Goal: Information Seeking & Learning: Check status

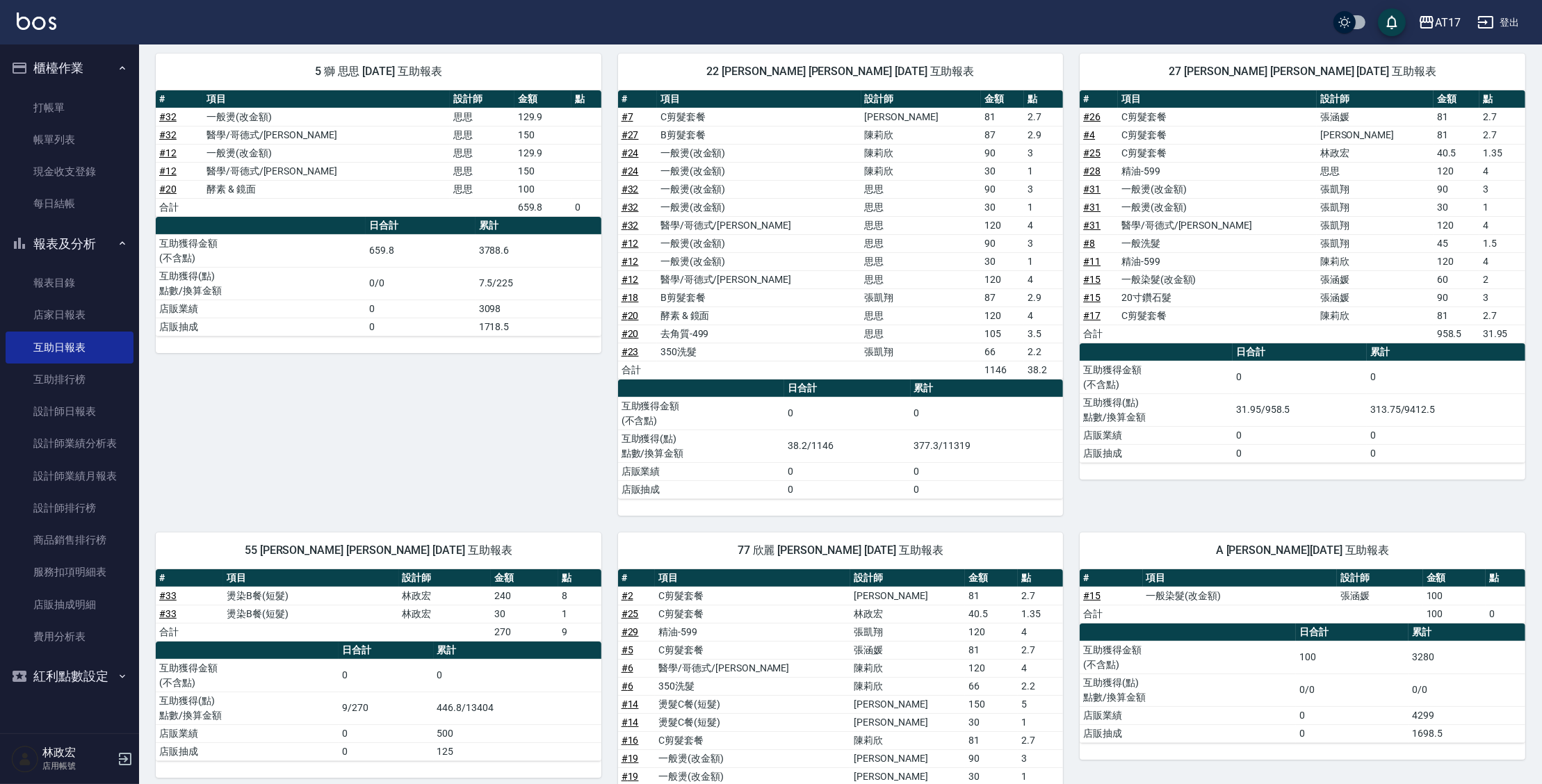
scroll to position [126, 0]
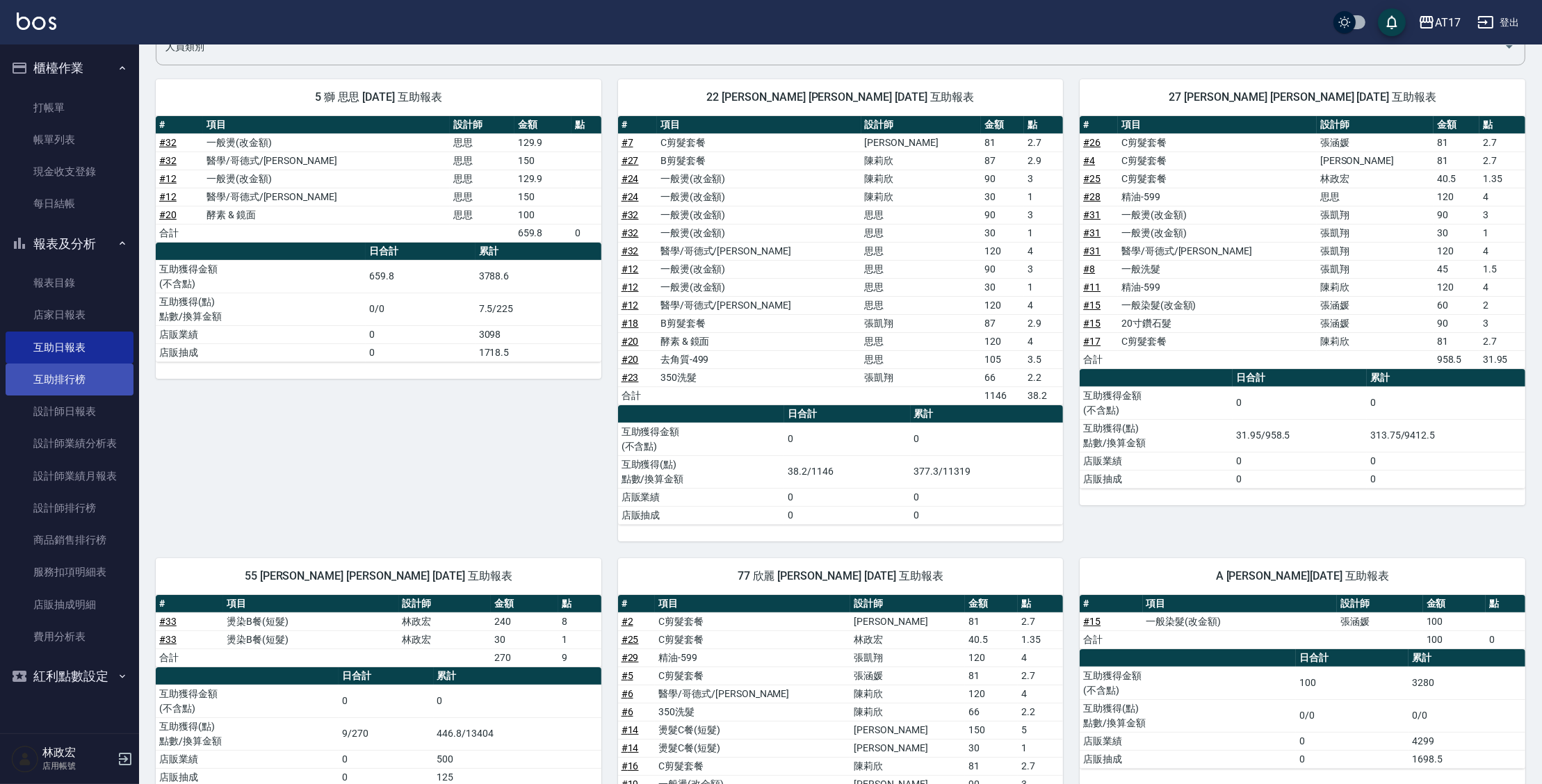
click at [95, 383] on link "互助排行榜" at bounding box center [69, 379] width 128 height 32
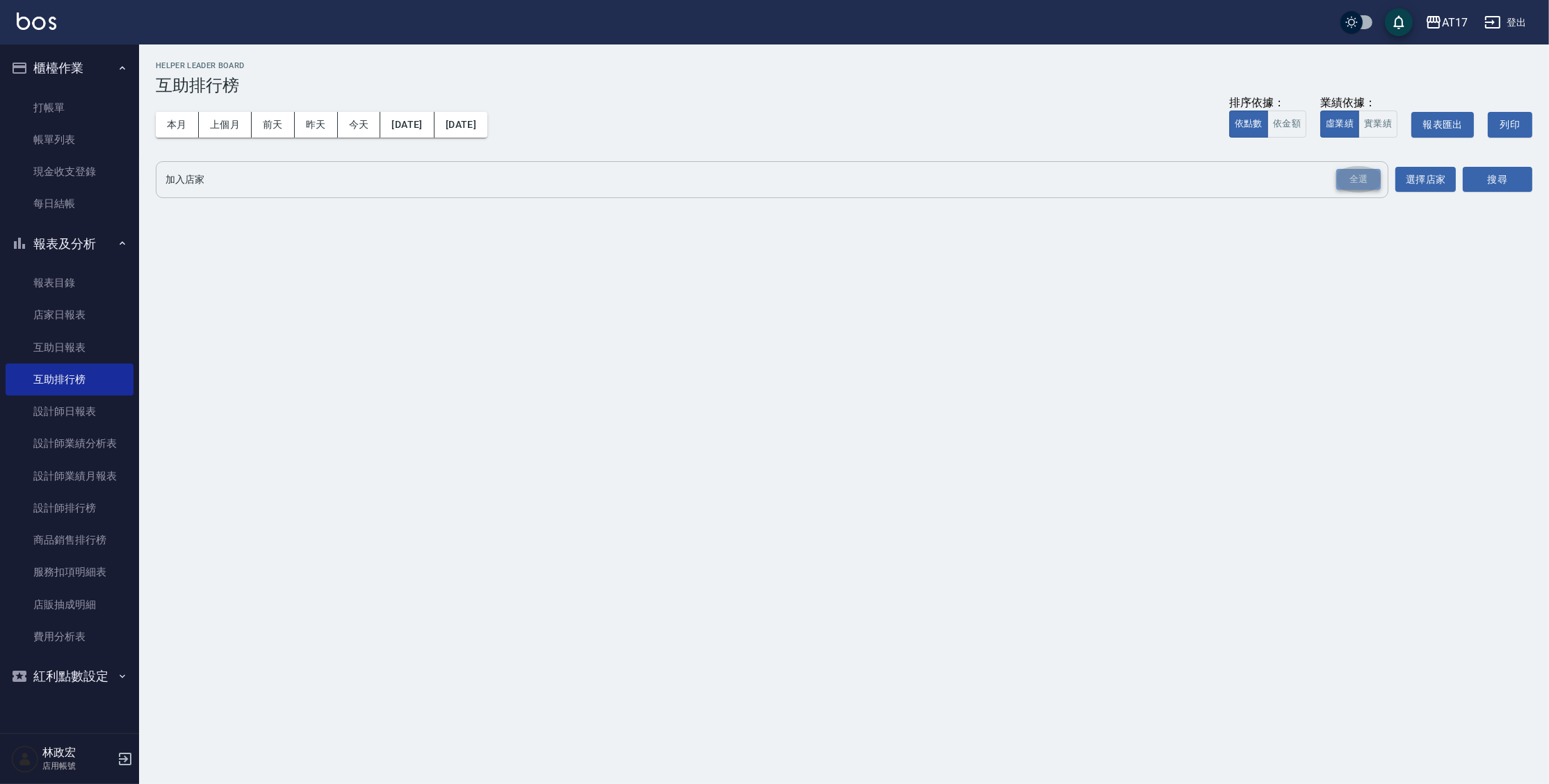
click at [1372, 176] on div "全選" at bounding box center [1358, 180] width 44 height 22
click at [1532, 185] on div "AT17 [DATE] - [DATE] 互助排行榜 列印時間： [DATE][PHONE_NUMBER]:05 Helper Leader Board 互助…" at bounding box center [844, 134] width 1410 height 180
click at [1528, 188] on button "搜尋" at bounding box center [1498, 181] width 69 height 26
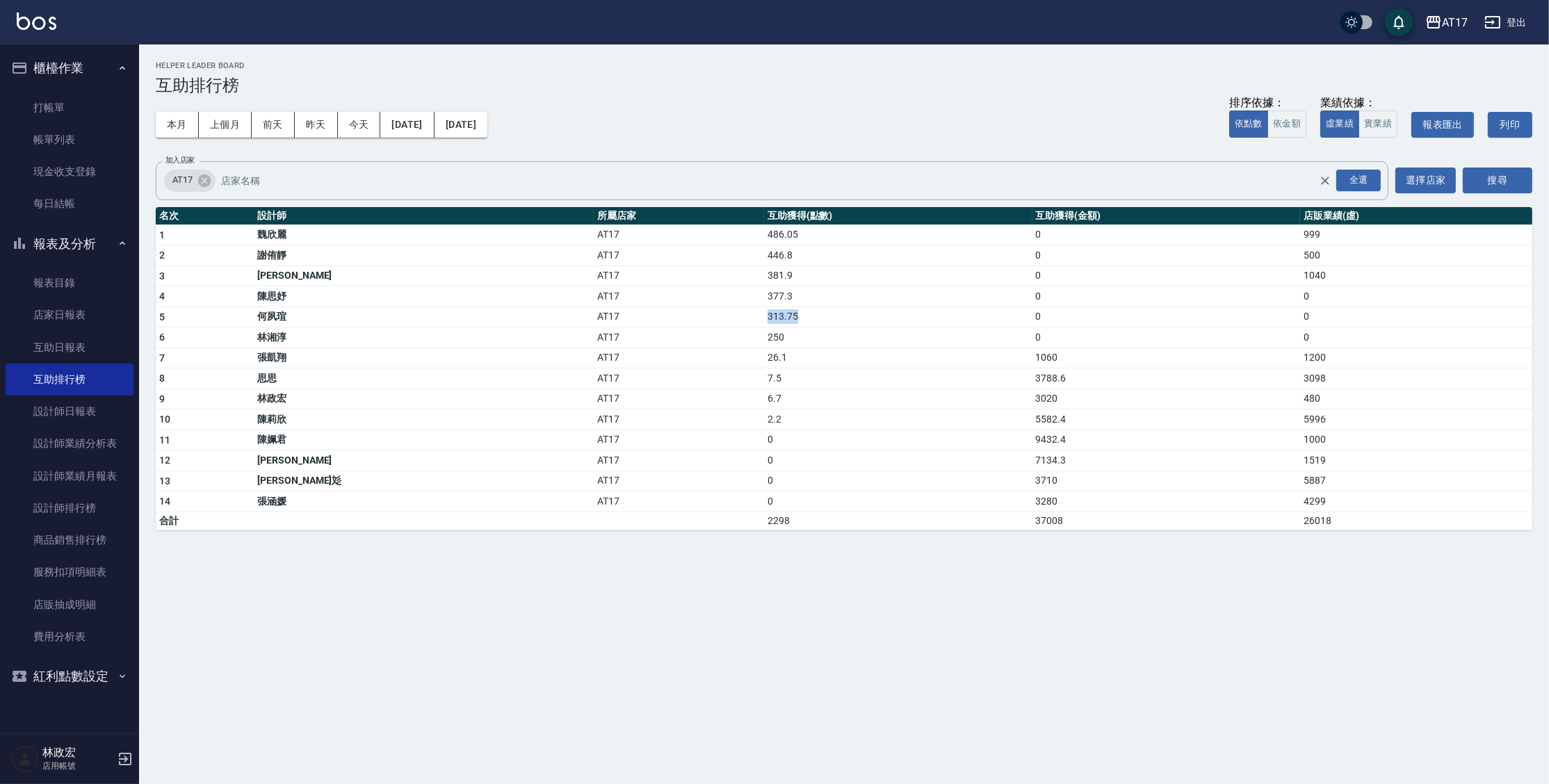
drag, startPoint x: 633, startPoint y: 315, endPoint x: 720, endPoint y: 320, distance: 87.1
click at [764, 320] on td "313.75" at bounding box center [898, 317] width 268 height 21
drag, startPoint x: 636, startPoint y: 361, endPoint x: 655, endPoint y: 351, distance: 21.5
click at [764, 351] on td "26.1" at bounding box center [898, 358] width 268 height 21
click at [735, 596] on div "AT17 [DATE] - [DATE] 互助排行榜 列印時間： [DATE][PHONE_NUMBER]:05 Helper Leader Board 互助…" at bounding box center [774, 392] width 1549 height 784
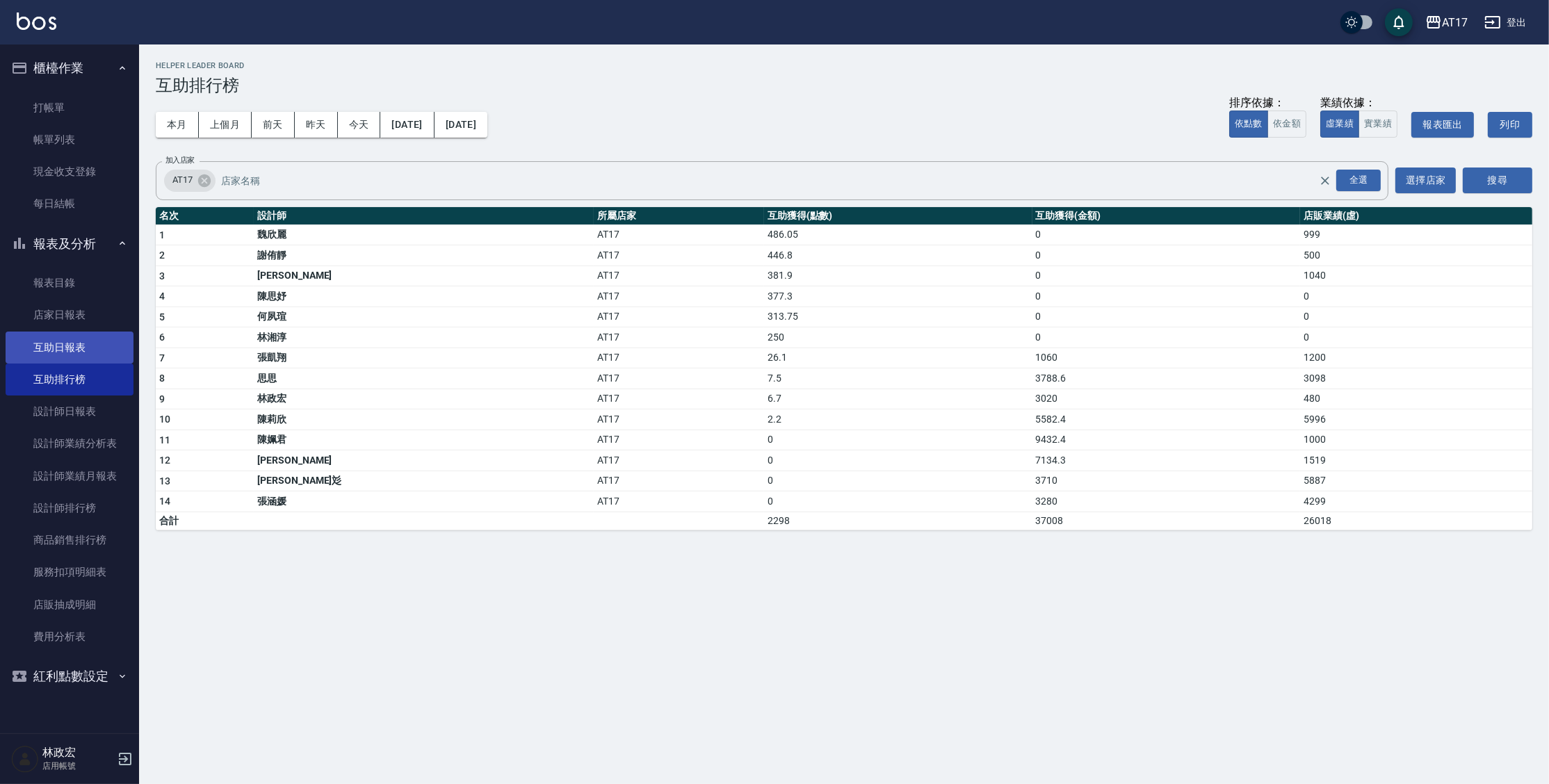
click at [92, 333] on link "互助日報表" at bounding box center [69, 347] width 128 height 32
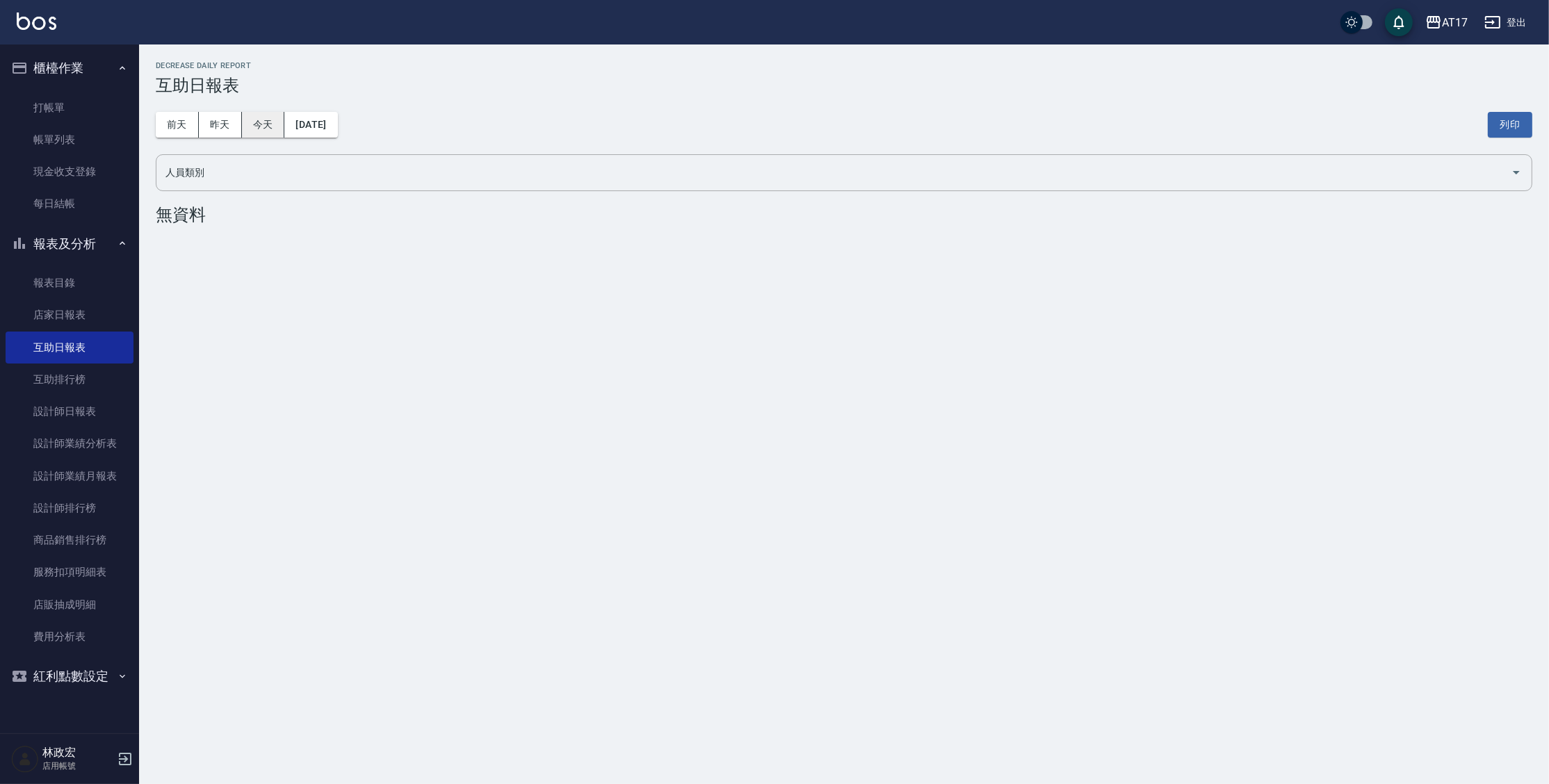
click at [252, 117] on button "今天" at bounding box center [264, 125] width 43 height 26
click at [237, 127] on button "昨天" at bounding box center [221, 125] width 43 height 26
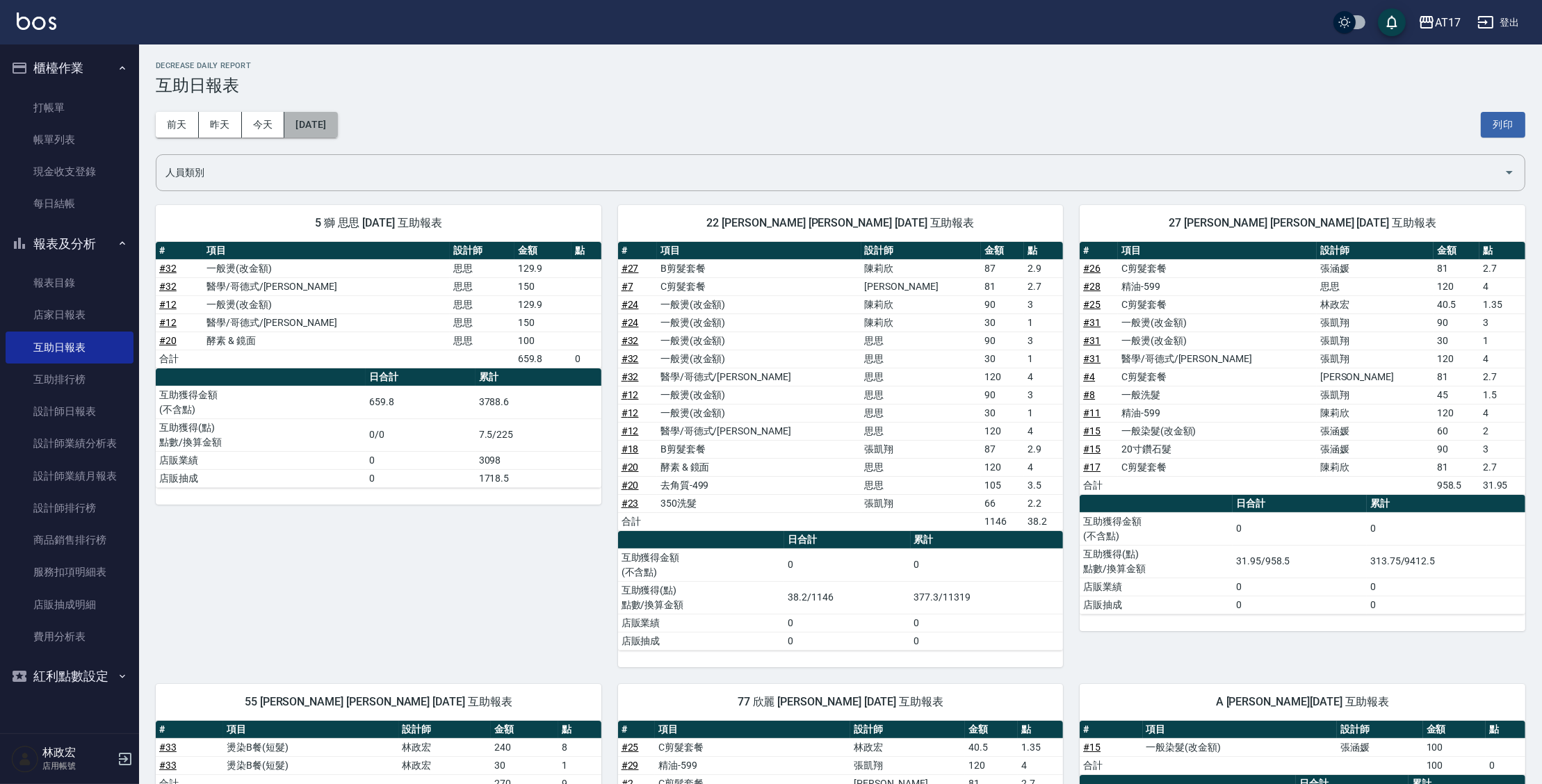
click at [337, 125] on button "[DATE]" at bounding box center [310, 125] width 53 height 26
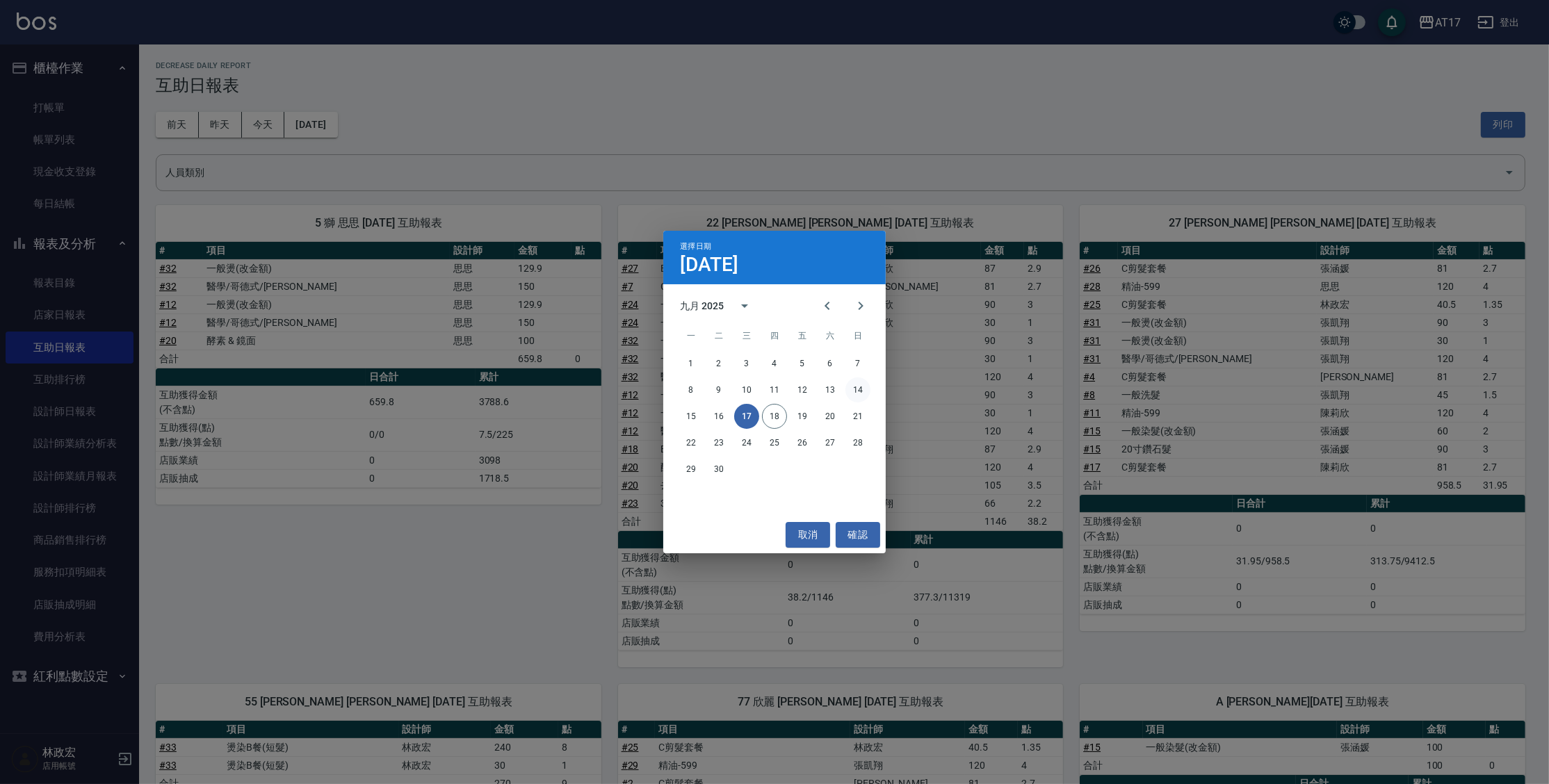
click at [857, 385] on button "14" at bounding box center [858, 390] width 25 height 25
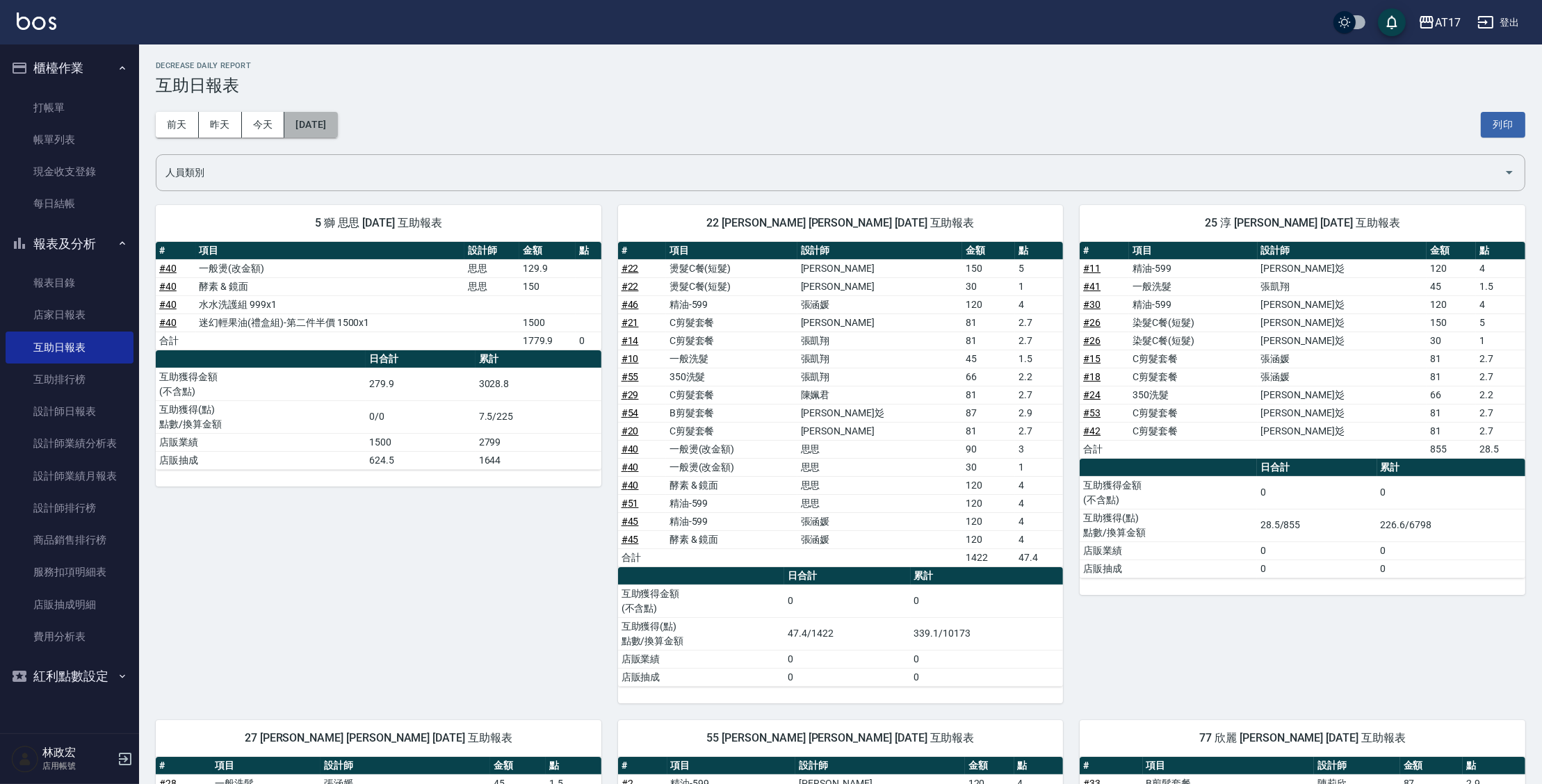
click at [331, 133] on button "[DATE]" at bounding box center [310, 125] width 53 height 26
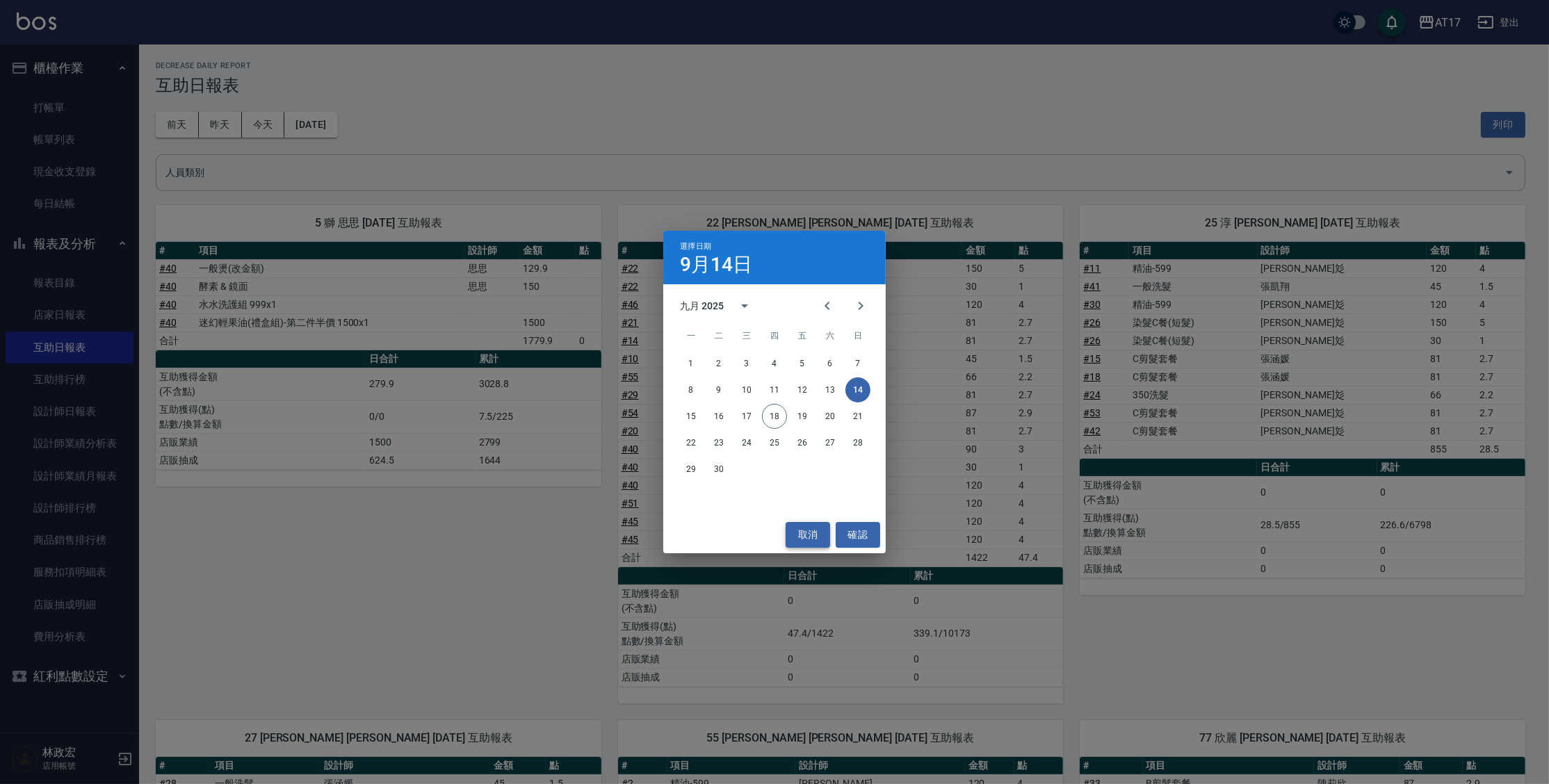
click at [827, 531] on button "取消" at bounding box center [807, 535] width 44 height 26
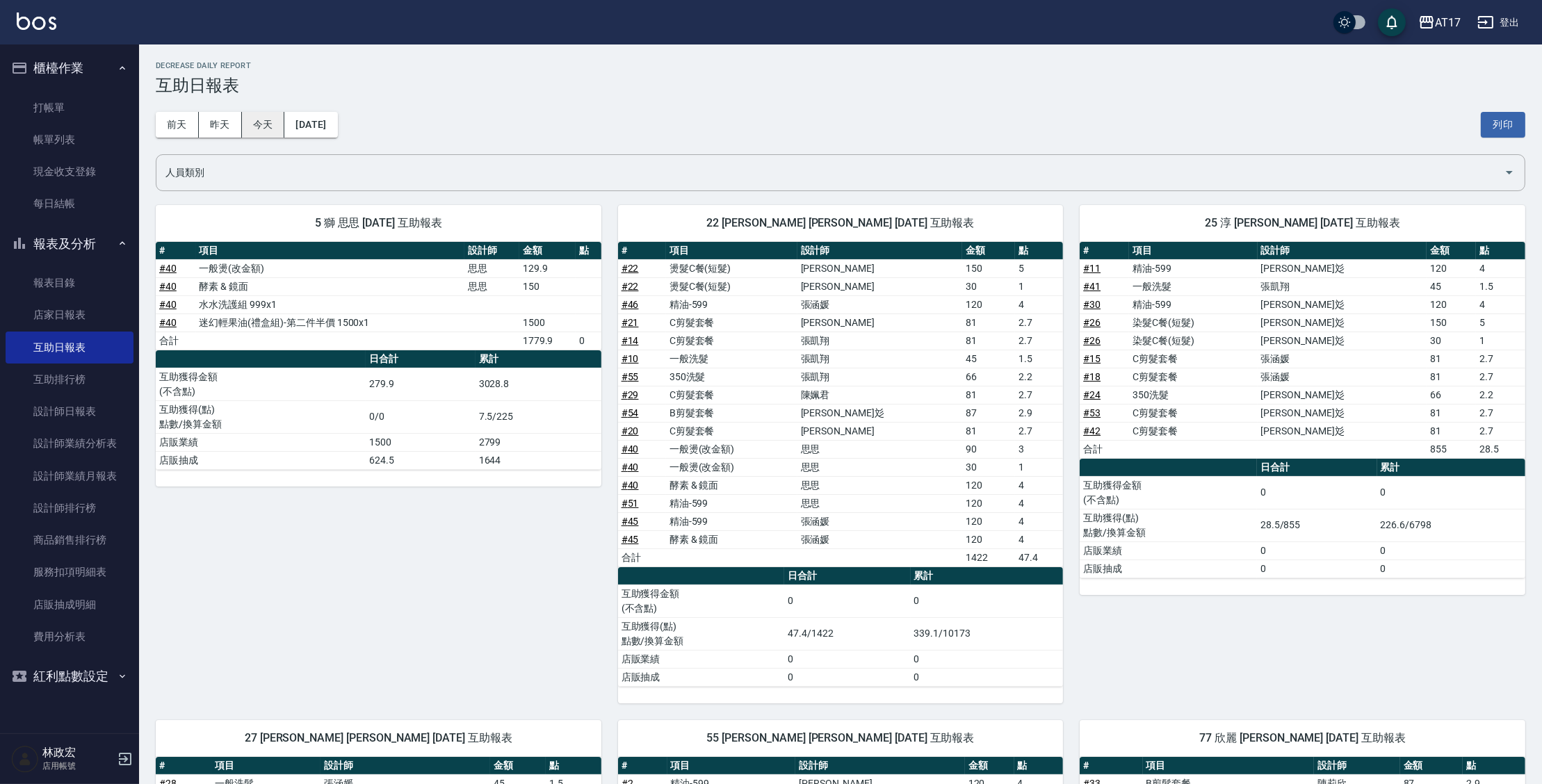
click at [280, 136] on button "今天" at bounding box center [264, 125] width 43 height 26
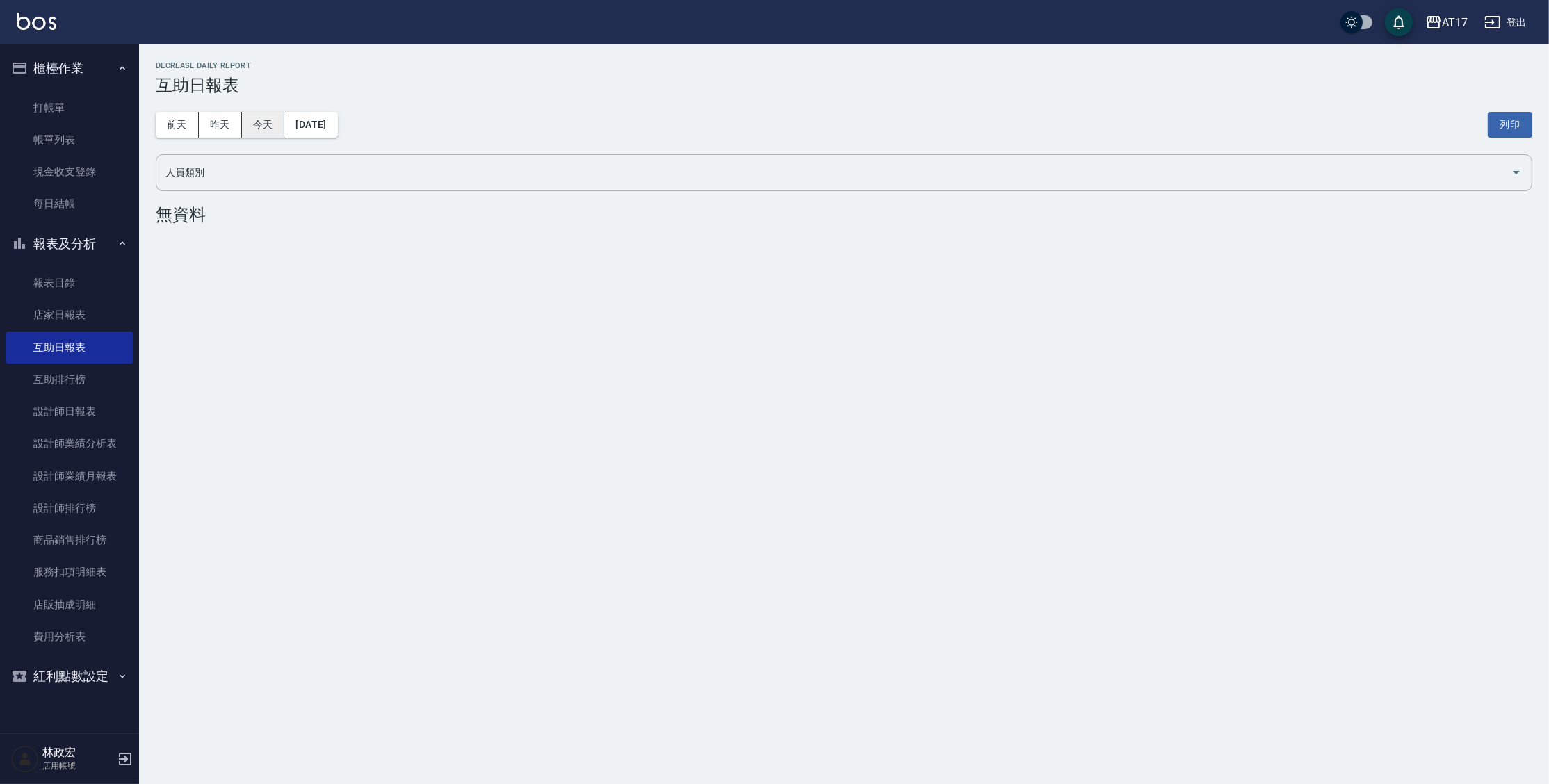
click at [260, 131] on button "今天" at bounding box center [264, 125] width 43 height 26
click at [122, 117] on link "打帳單" at bounding box center [69, 108] width 128 height 32
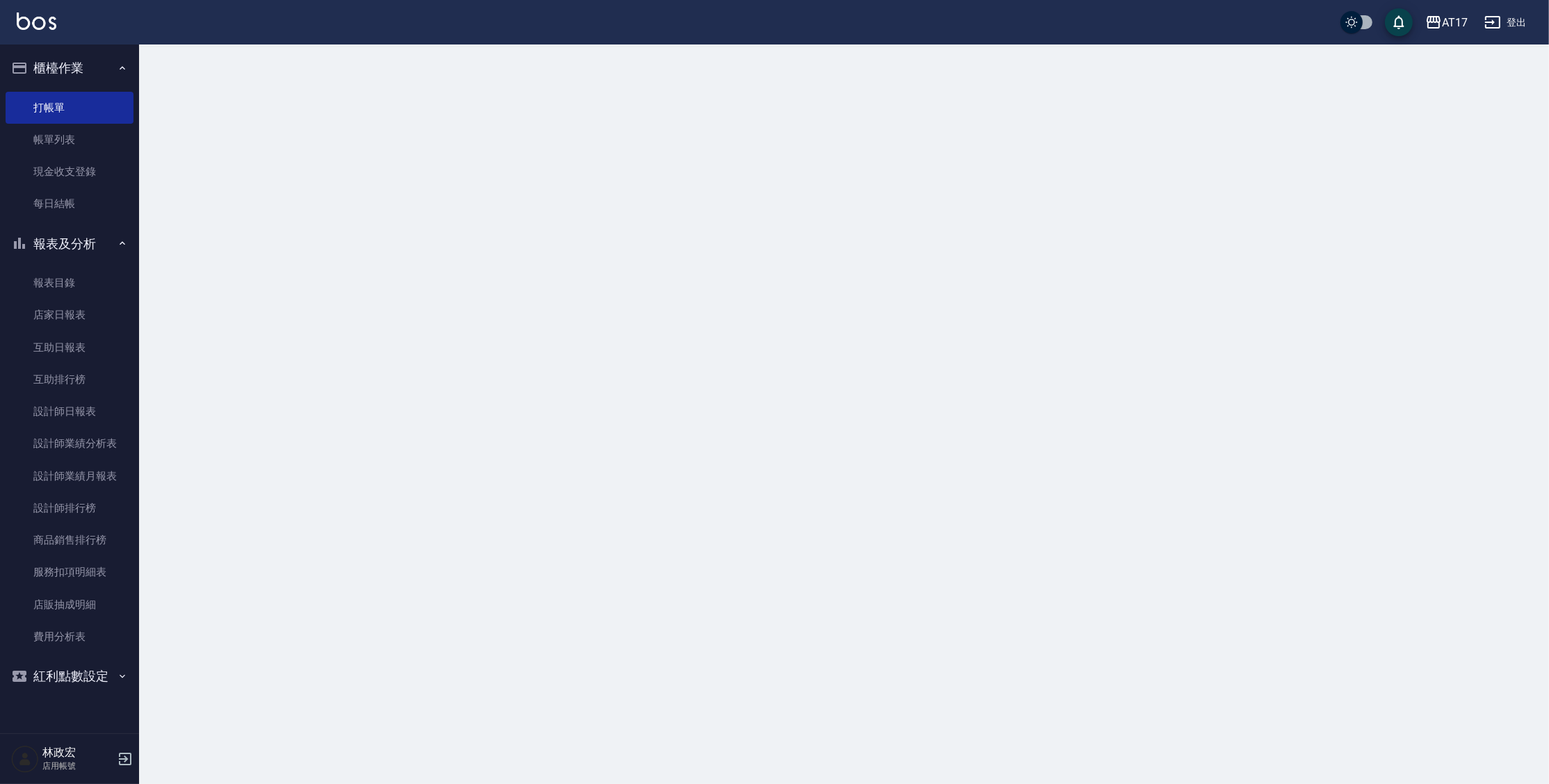
click at [76, 241] on button "報表及分析" at bounding box center [69, 244] width 128 height 36
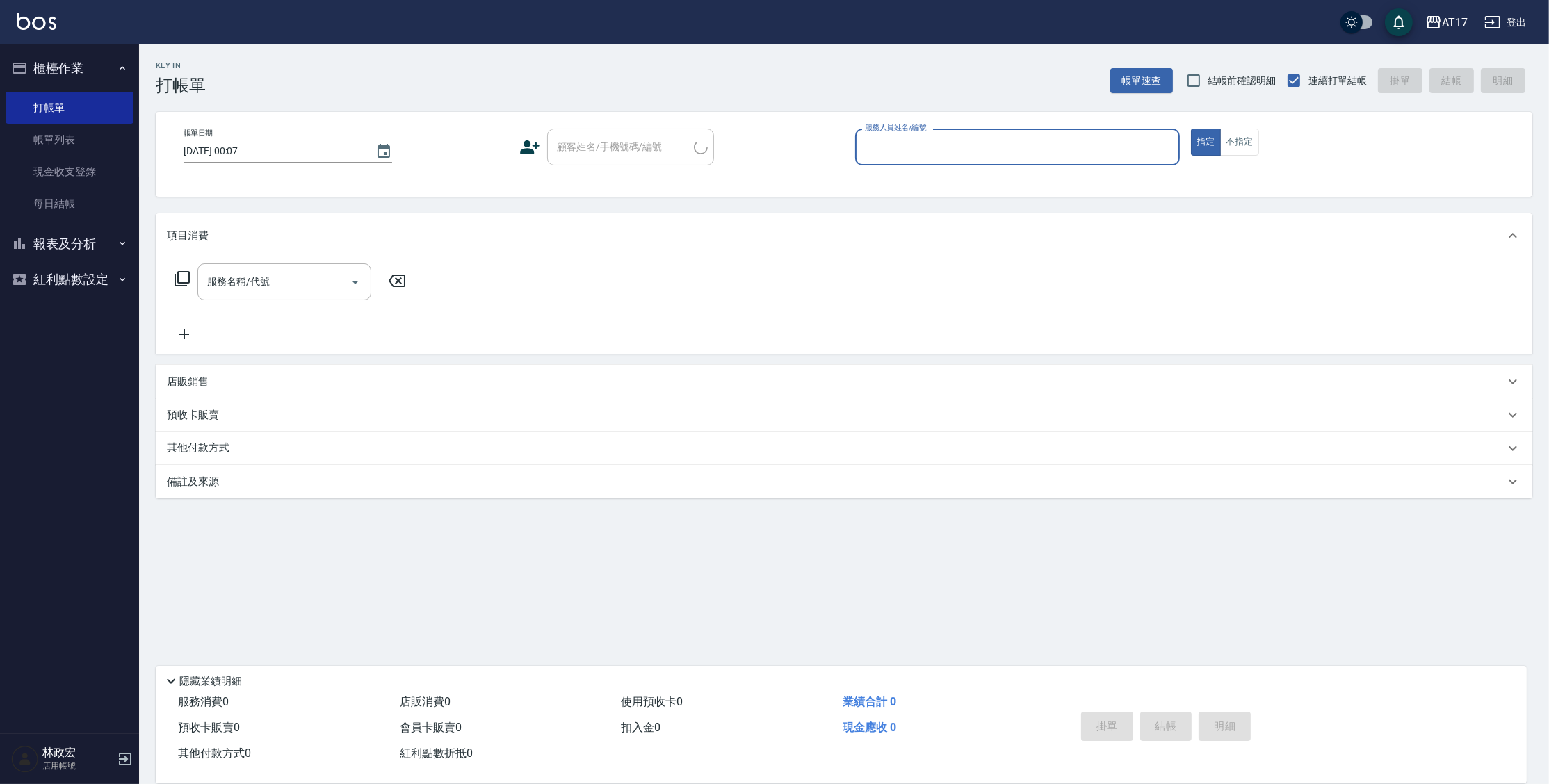
click at [106, 64] on button "櫃檯作業" at bounding box center [69, 69] width 128 height 36
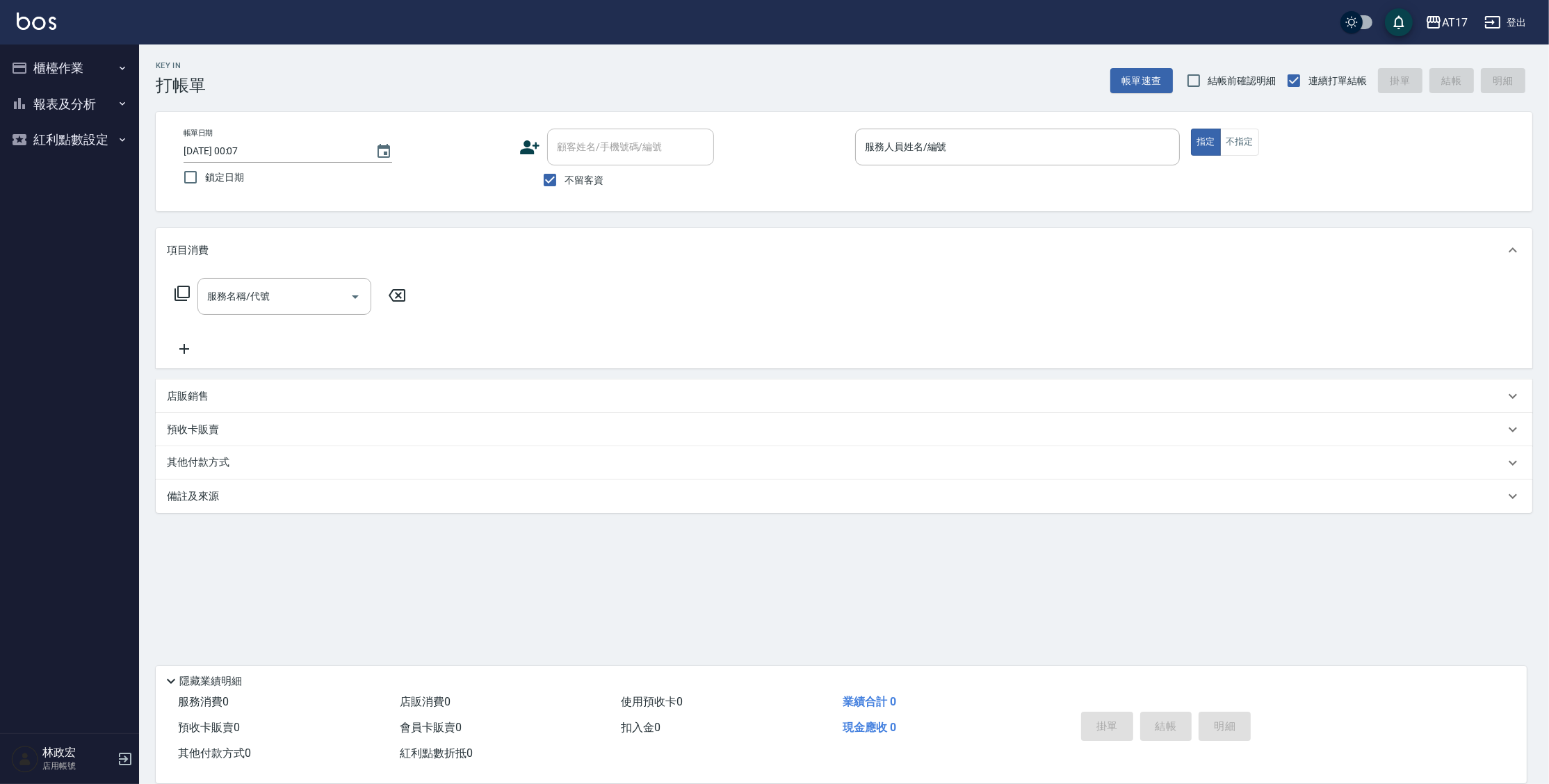
click at [126, 96] on button "報表及分析" at bounding box center [69, 104] width 128 height 36
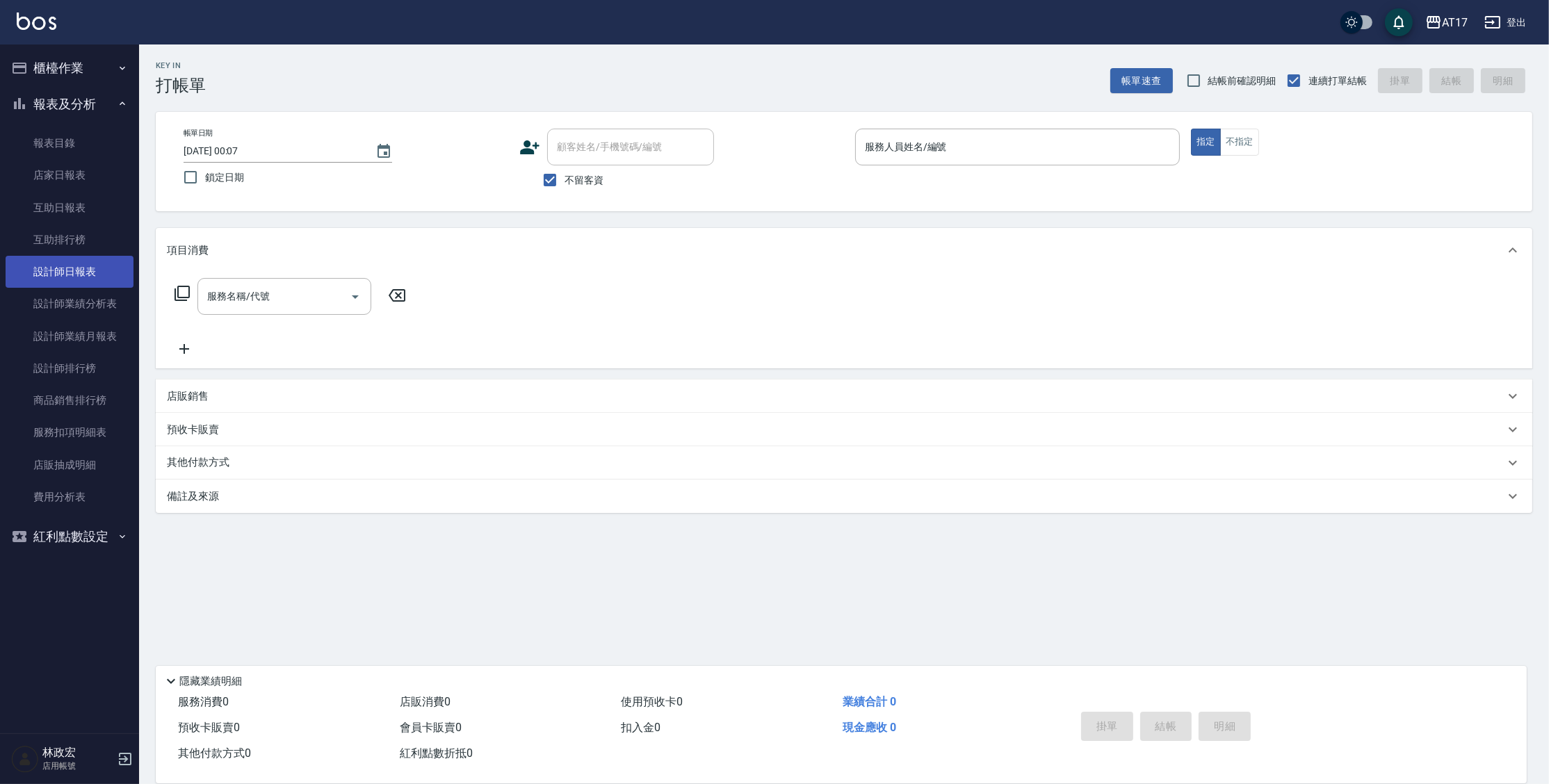
click at [88, 272] on link "設計師日報表" at bounding box center [69, 272] width 128 height 32
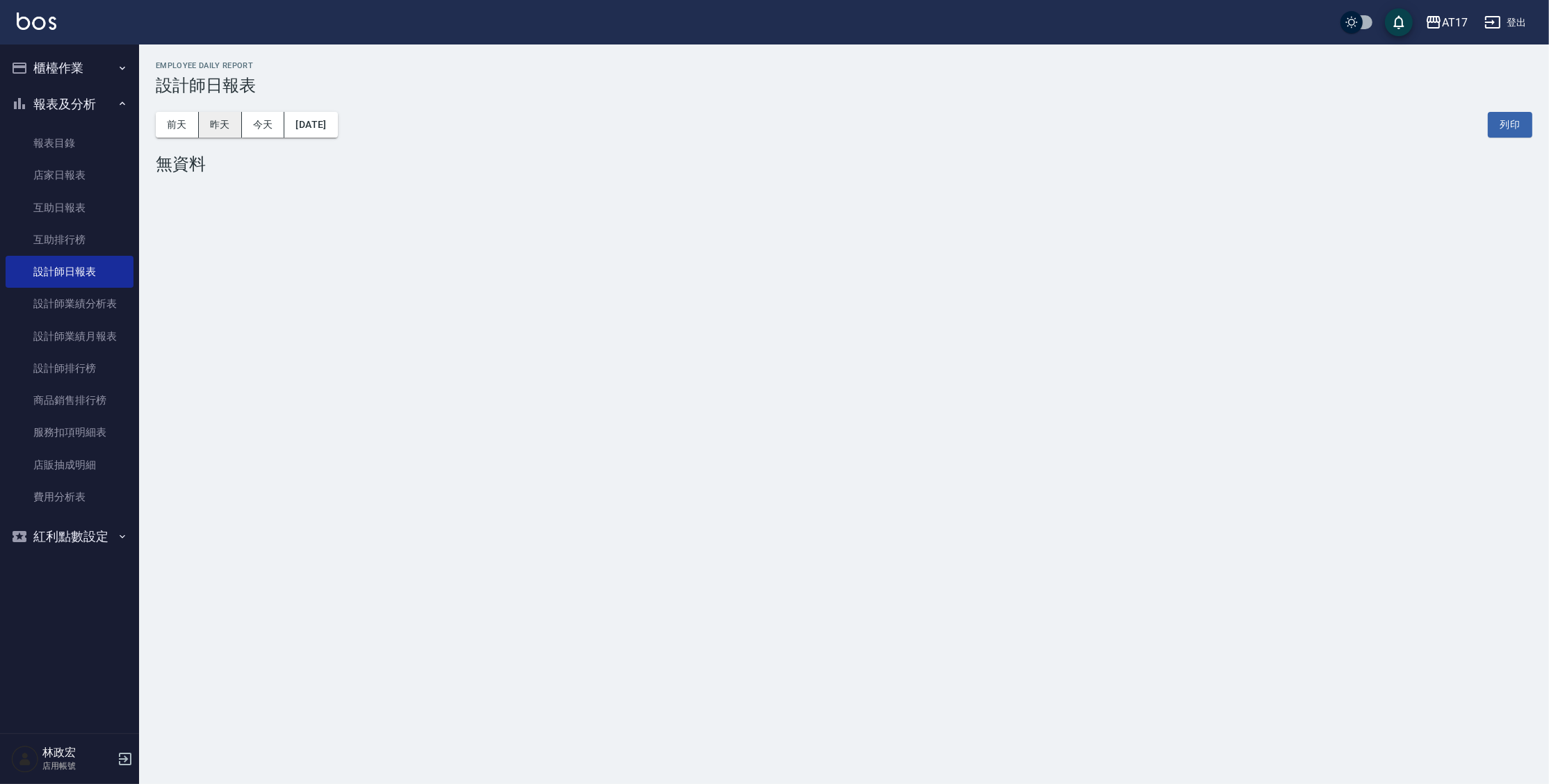
click at [214, 118] on button "昨天" at bounding box center [221, 125] width 43 height 26
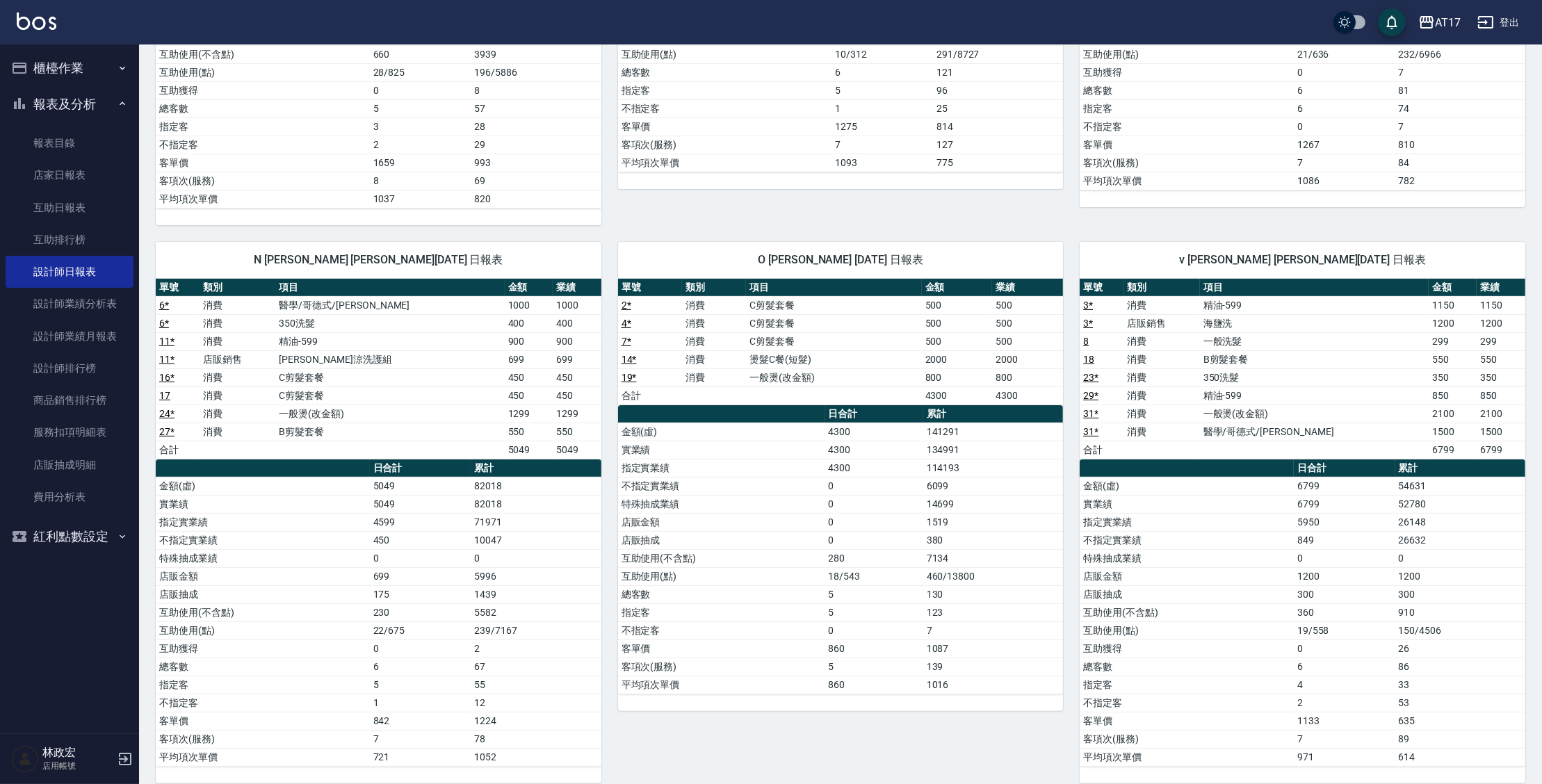
scroll to position [482, 0]
